Goal: Task Accomplishment & Management: Manage account settings

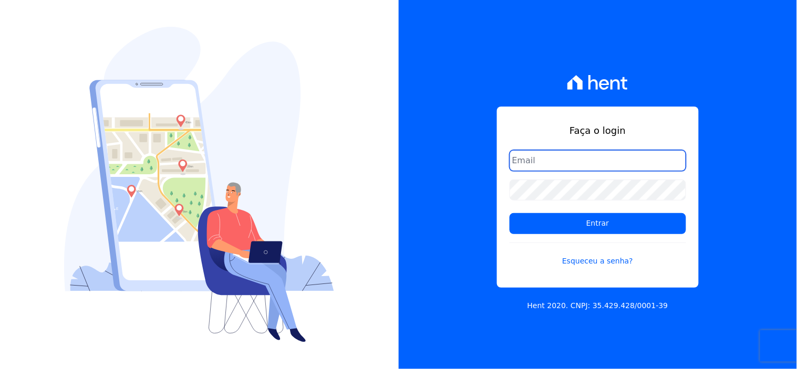
drag, startPoint x: 576, startPoint y: 163, endPoint x: 580, endPoint y: 171, distance: 8.2
click at [577, 164] on input "email" at bounding box center [598, 160] width 176 height 21
type input "[EMAIL_ADDRESS][DOMAIN_NAME]"
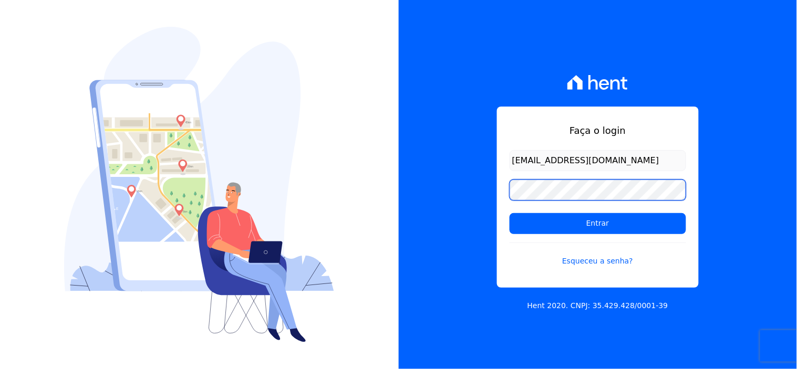
click at [510, 213] on input "Entrar" at bounding box center [598, 223] width 176 height 21
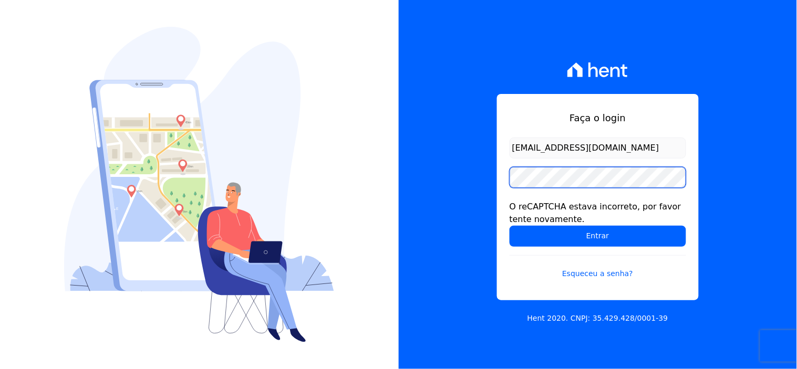
click at [510, 226] on input "Entrar" at bounding box center [598, 236] width 176 height 21
